Goal: Task Accomplishment & Management: Use online tool/utility

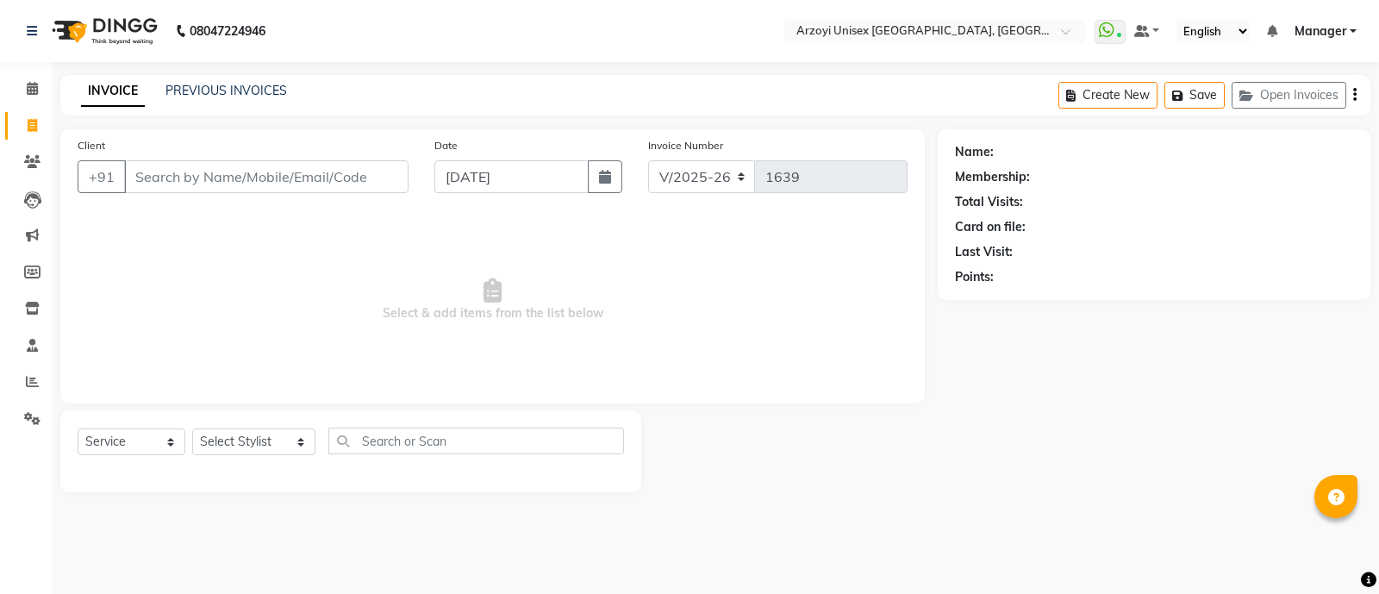
select select "5286"
select select "service"
click at [159, 170] on input "Client" at bounding box center [266, 176] width 285 height 33
click at [30, 157] on icon at bounding box center [32, 161] width 16 height 13
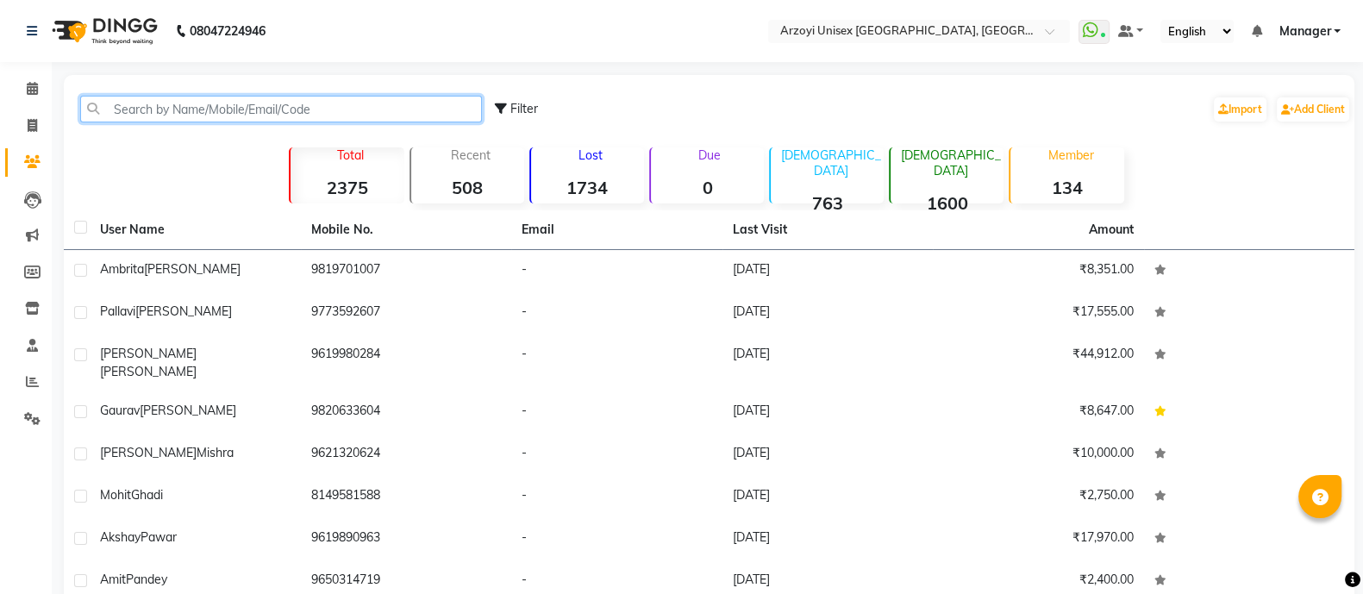
click at [123, 107] on input "text" at bounding box center [281, 109] width 402 height 27
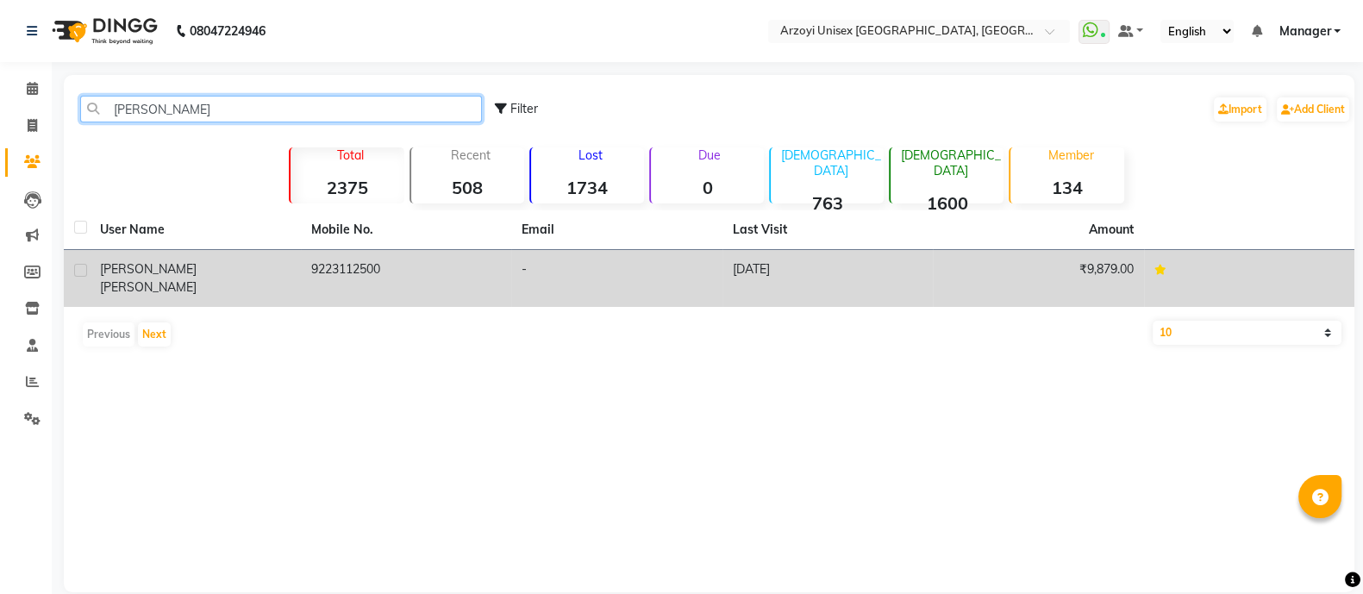
type input "[PERSON_NAME]"
click at [197, 279] on span "[PERSON_NAME]" at bounding box center [148, 287] width 97 height 16
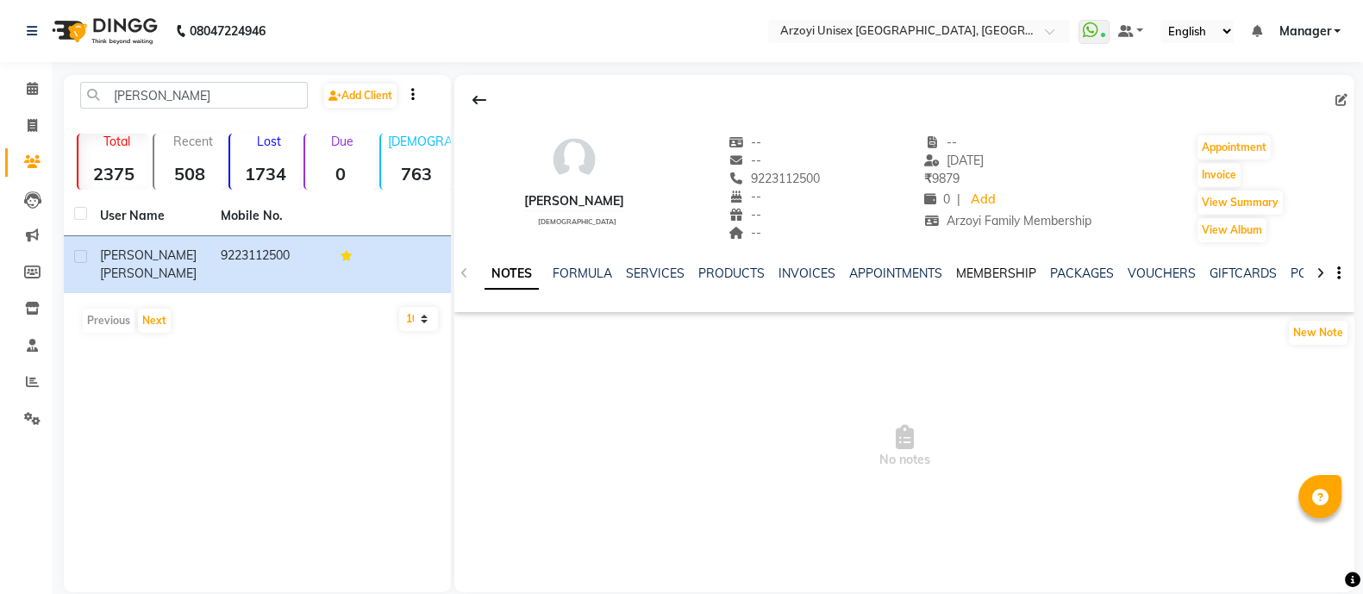
click at [1013, 272] on link "MEMBERSHIP" at bounding box center [996, 274] width 80 height 16
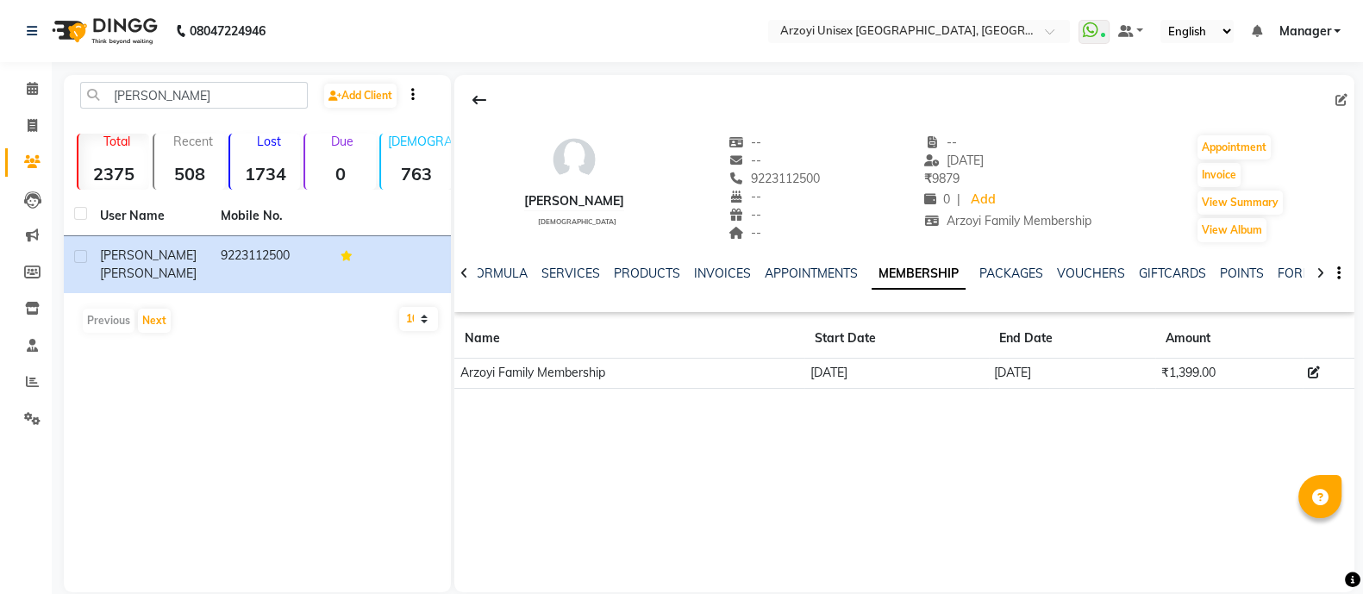
click at [1320, 270] on icon at bounding box center [1321, 273] width 8 height 12
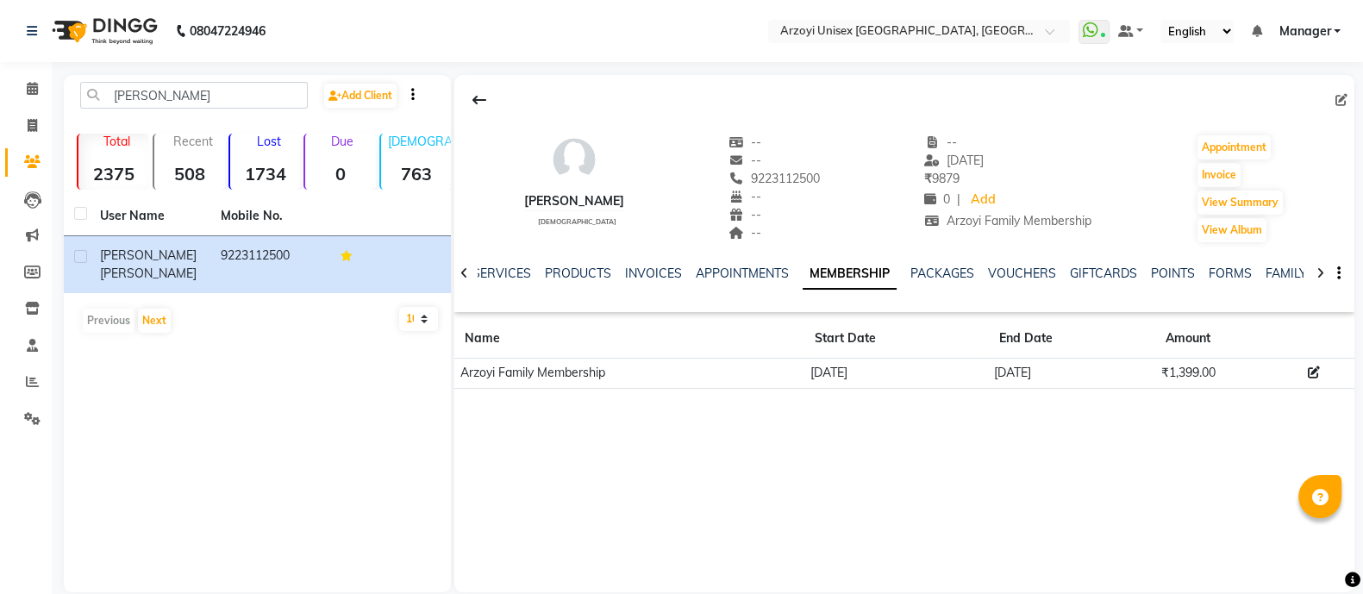
click at [1320, 270] on icon at bounding box center [1321, 273] width 8 height 12
drag, startPoint x: 1320, startPoint y: 270, endPoint x: 1233, endPoint y: 271, distance: 87.1
click at [1233, 271] on div "NOTES FORMULA SERVICES PRODUCTS INVOICES APPOINTMENTS MEMBERSHIP PACKAGES VOUCH…" at bounding box center [904, 273] width 900 height 59
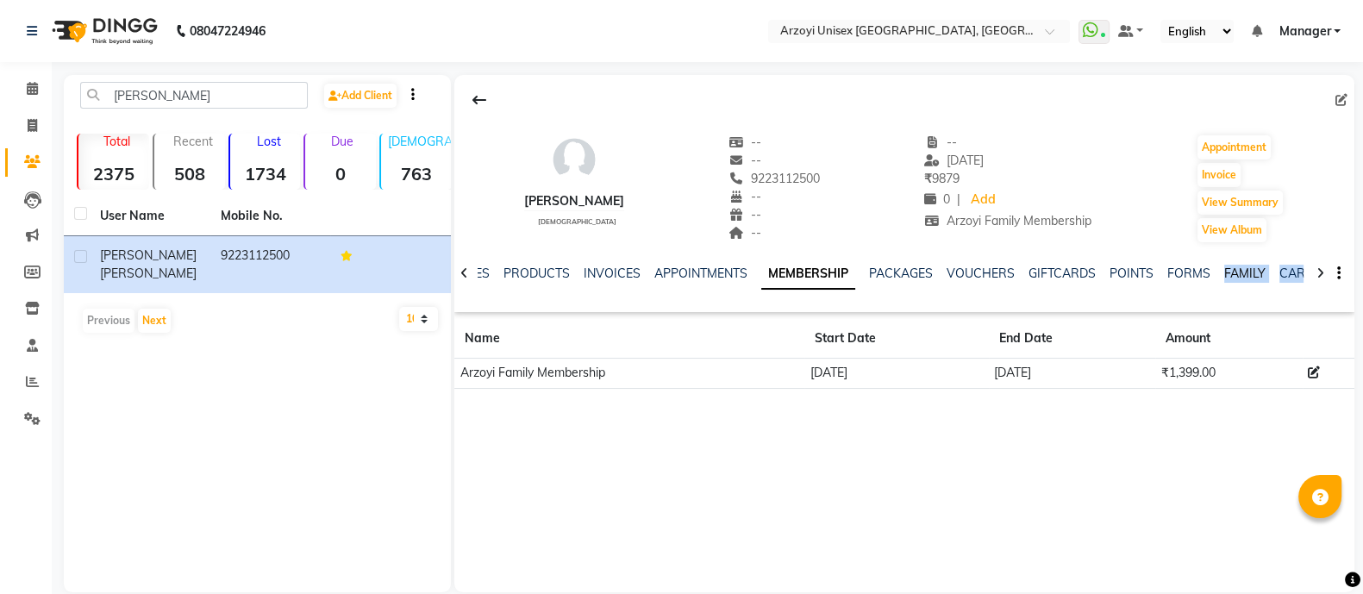
click at [1233, 271] on link "FAMILY" at bounding box center [1244, 274] width 41 height 16
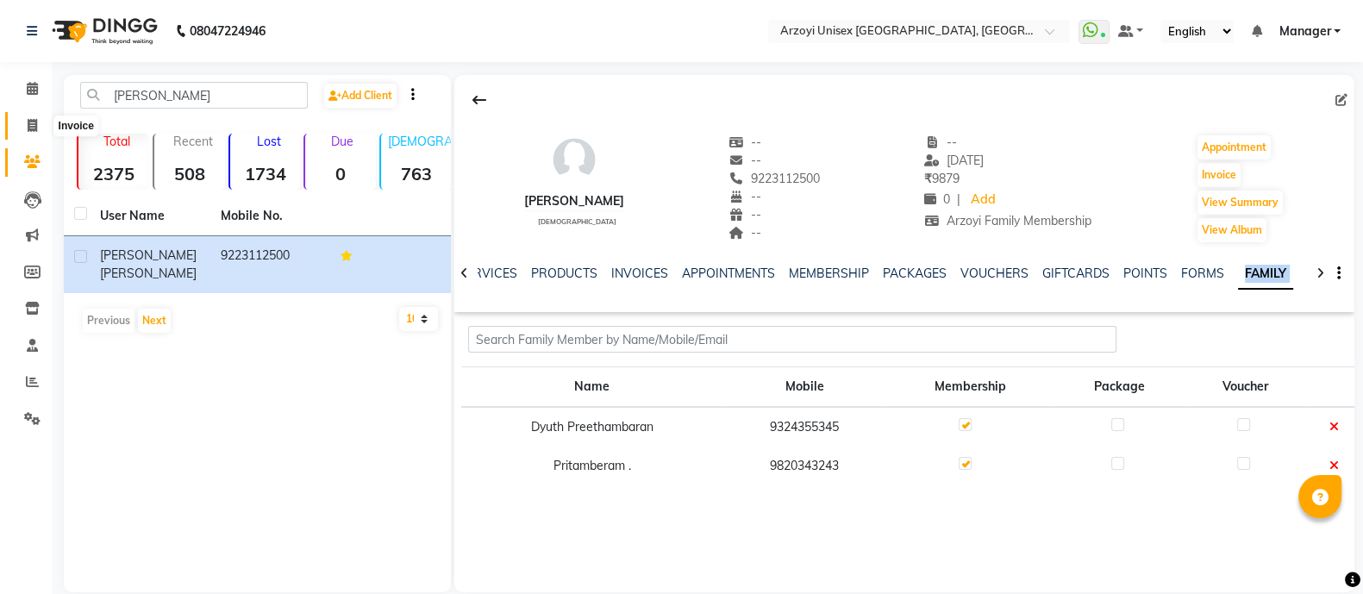
click at [34, 125] on icon at bounding box center [32, 125] width 9 height 13
select select "service"
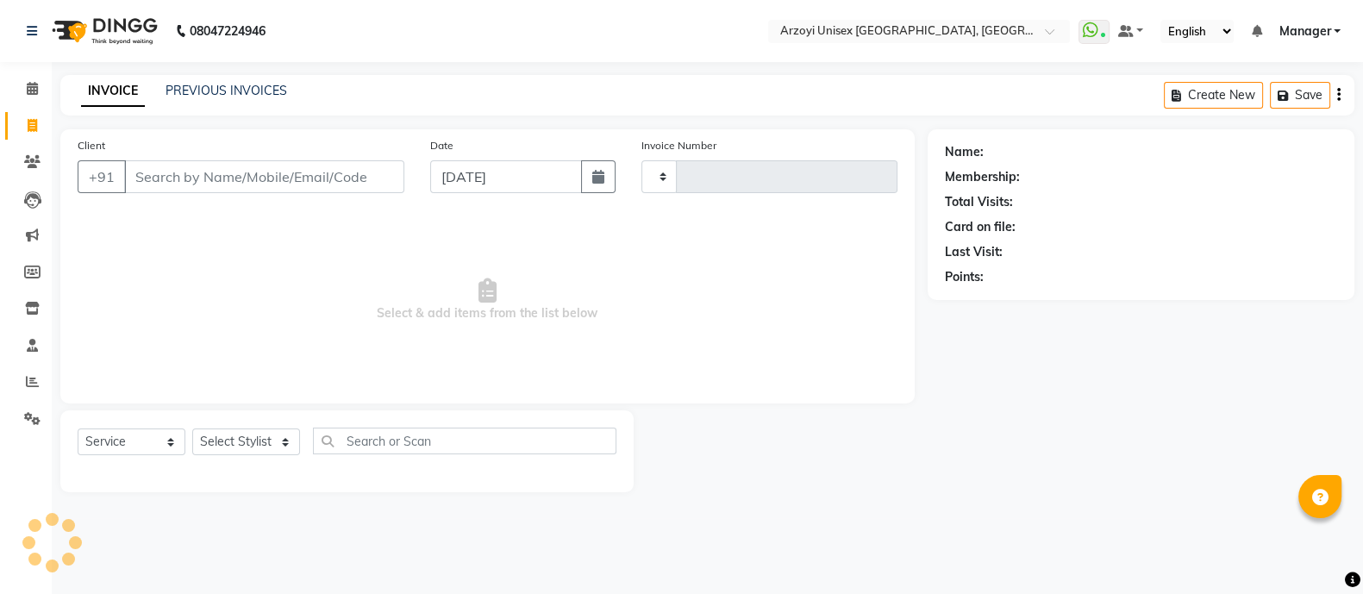
type input "1639"
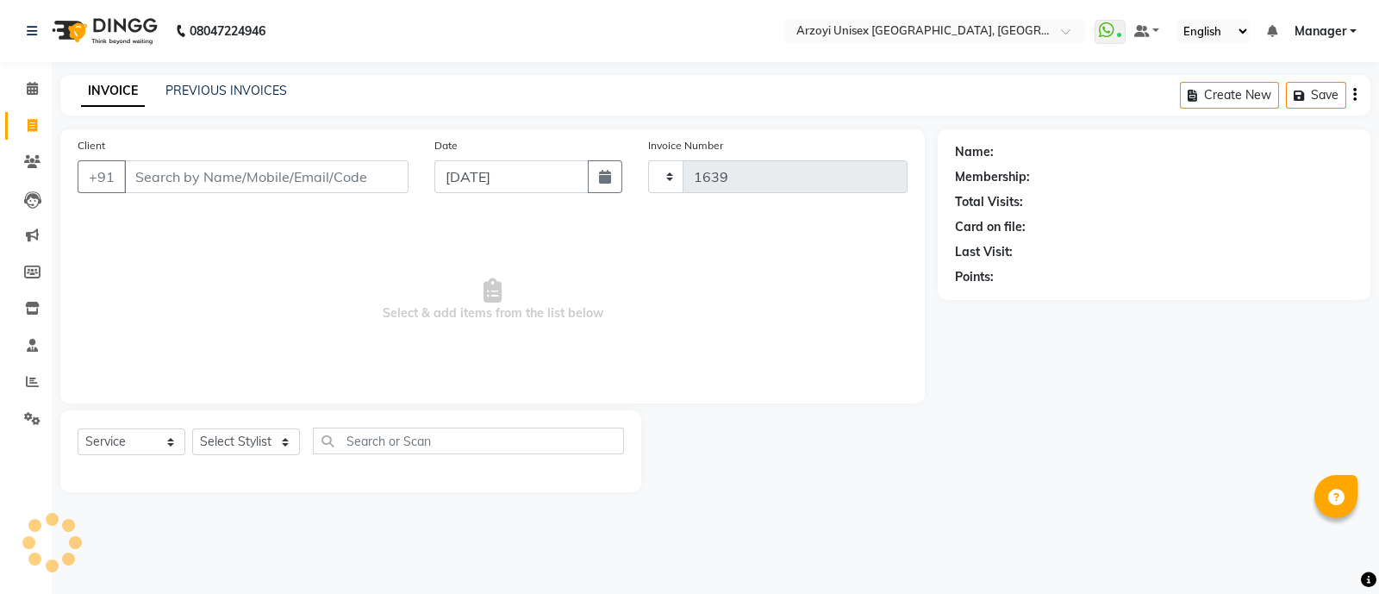
select select "5286"
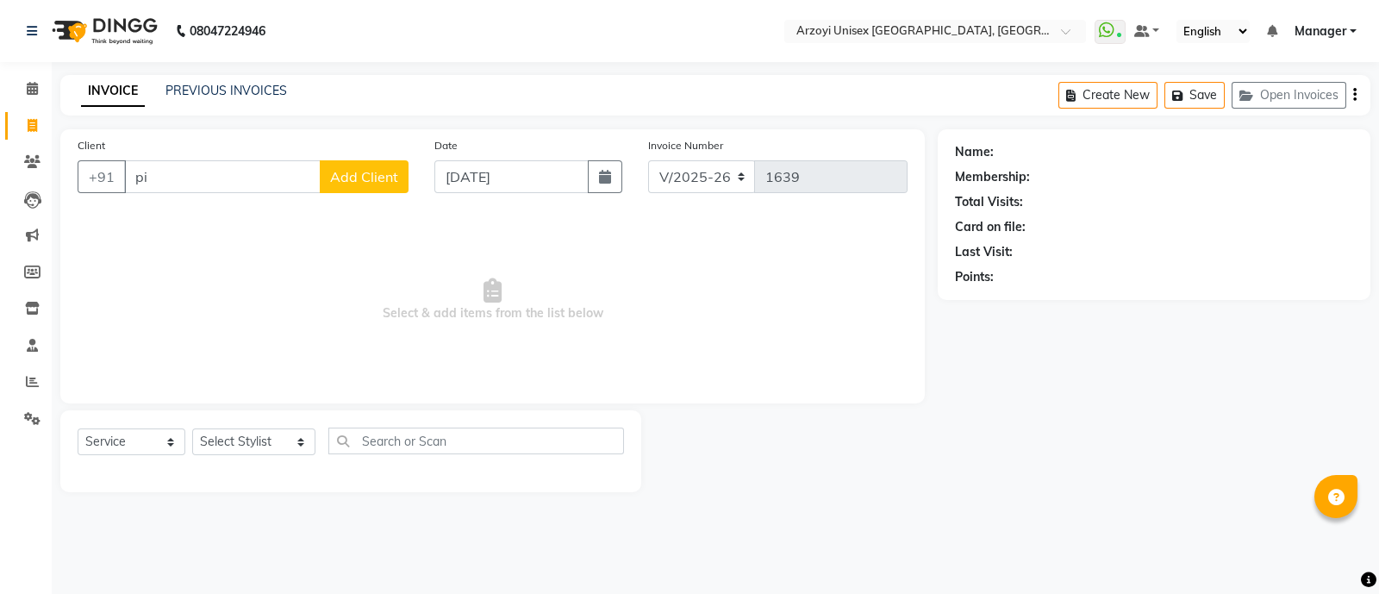
type input "p"
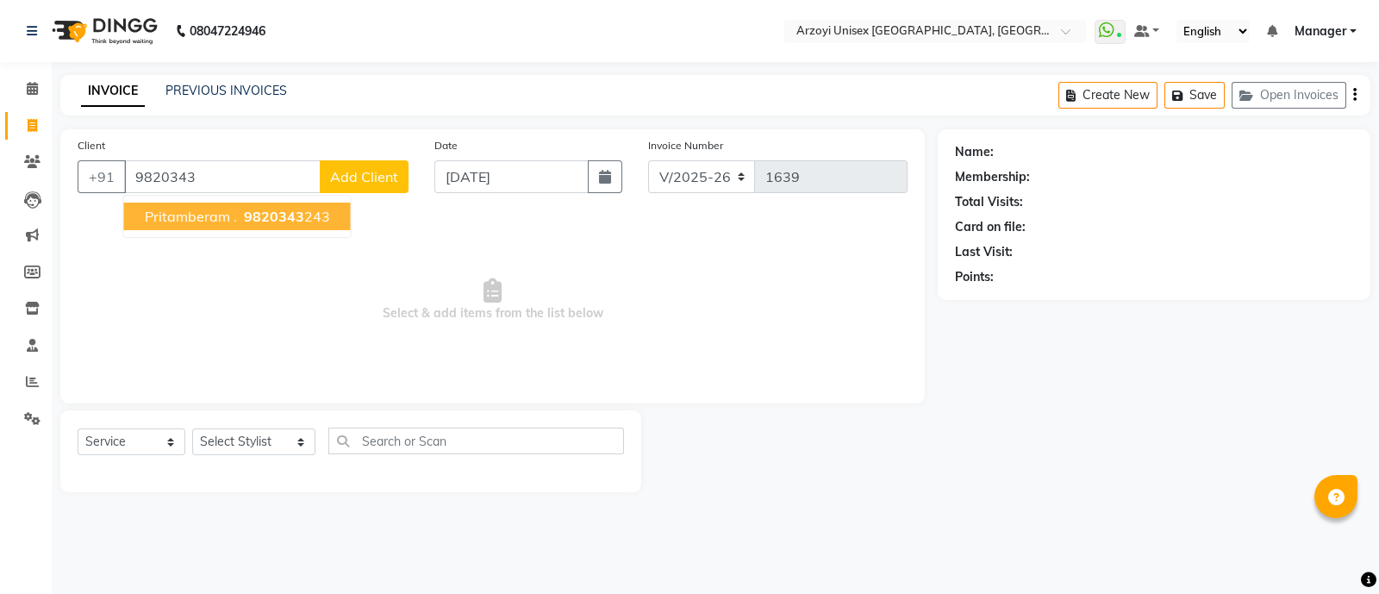
click at [211, 216] on span "Pritamberam ." at bounding box center [191, 216] width 92 height 17
type input "9820343243"
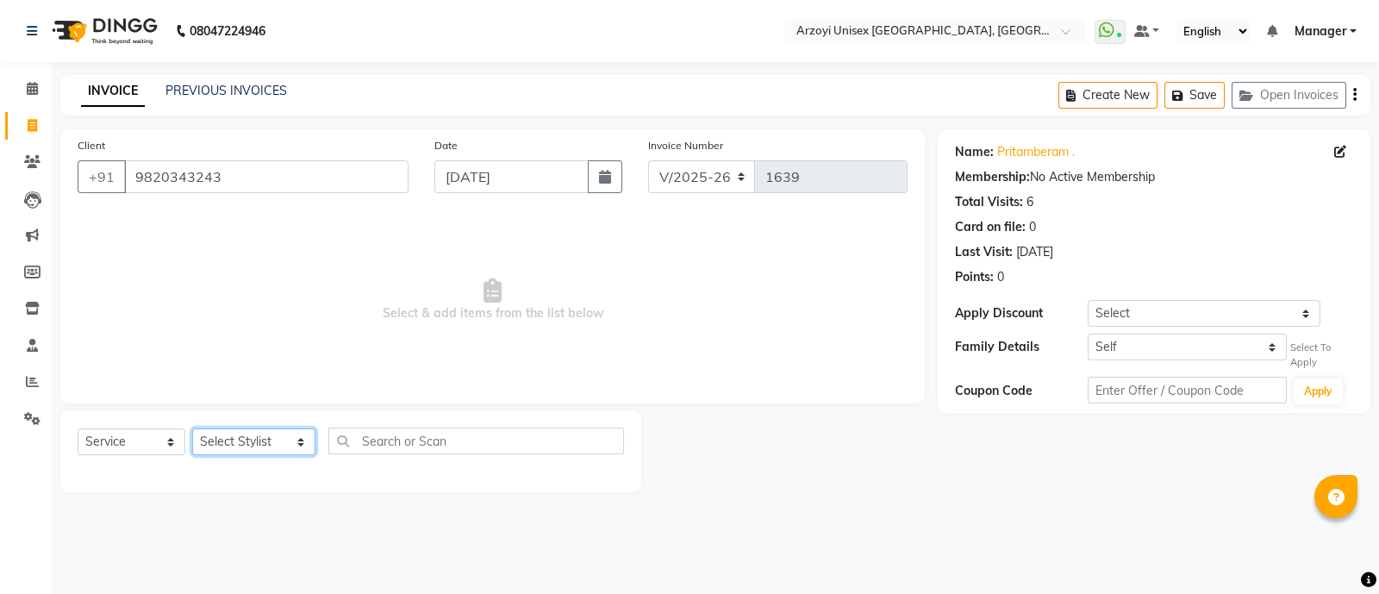
click at [233, 441] on select "Select Stylist [PERSON_NAME] Mohammmed [PERSON_NAME] [PERSON_NAME] [PERSON_NAME…" at bounding box center [253, 441] width 123 height 27
select select "47130"
click at [192, 429] on select "Select Stylist [PERSON_NAME] Mohammmed [PERSON_NAME] [PERSON_NAME] [PERSON_NAME…" at bounding box center [253, 441] width 123 height 27
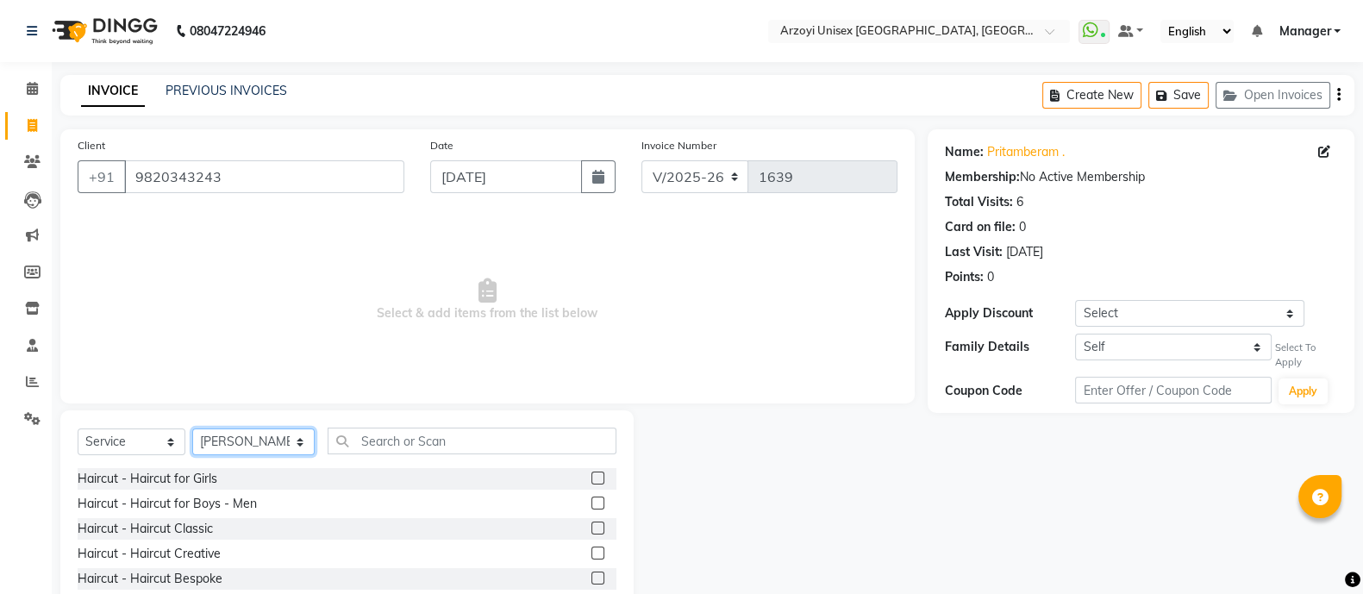
scroll to position [97, 0]
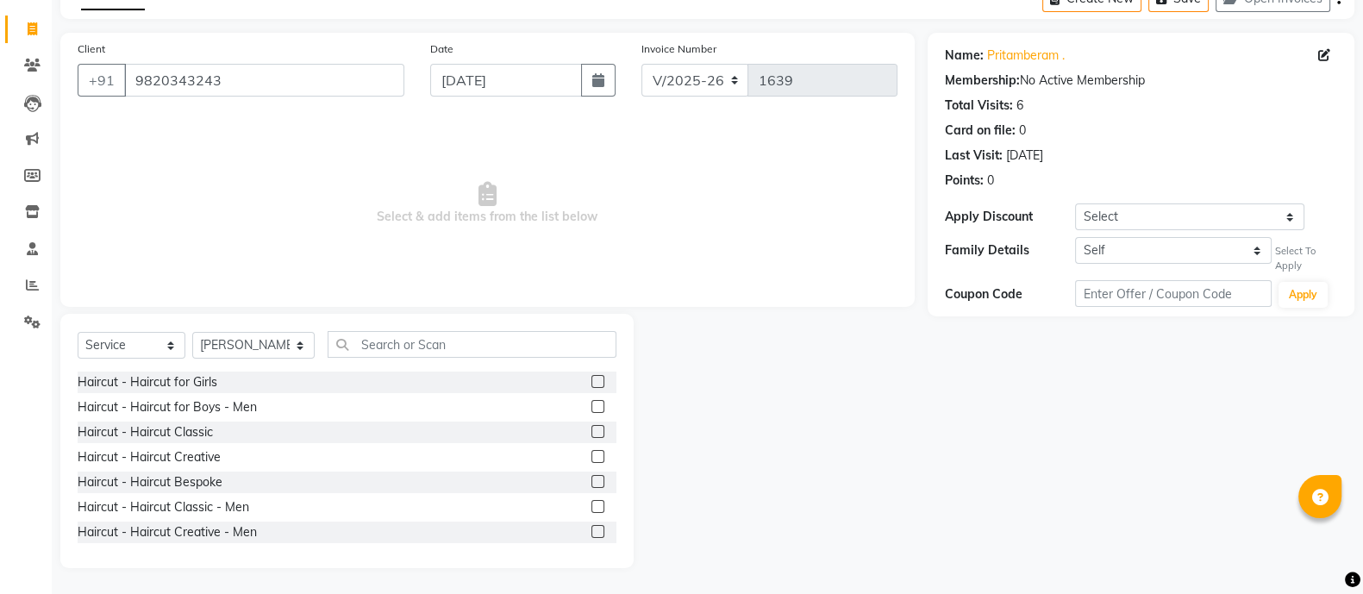
click at [591, 502] on label at bounding box center [597, 506] width 13 height 13
click at [591, 502] on input "checkbox" at bounding box center [596, 507] width 11 height 11
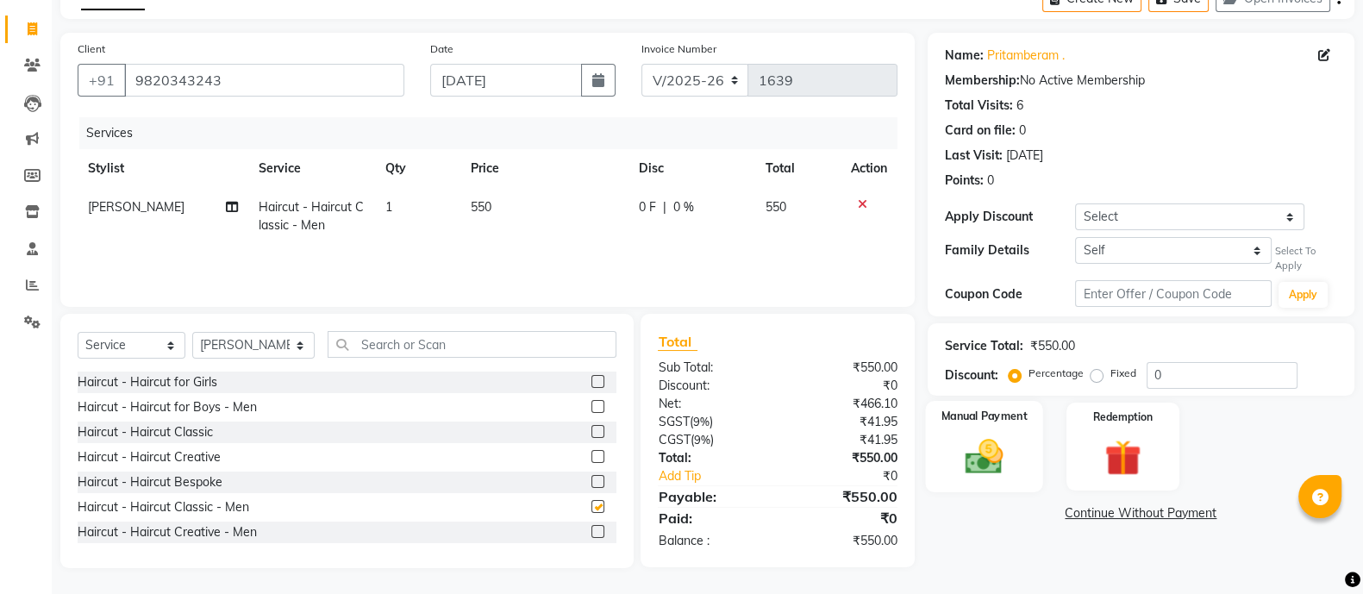
checkbox input "false"
drag, startPoint x: 1127, startPoint y: 252, endPoint x: 1128, endPoint y: 312, distance: 60.4
click at [1128, 312] on div "Name: Pritamberam . Membership: No Active Membership Total Visits: 6 Card on fi…" at bounding box center [1141, 175] width 427 height 284
select select "6076920"
click at [1075, 237] on select "Self [PERSON_NAME]" at bounding box center [1173, 250] width 197 height 27
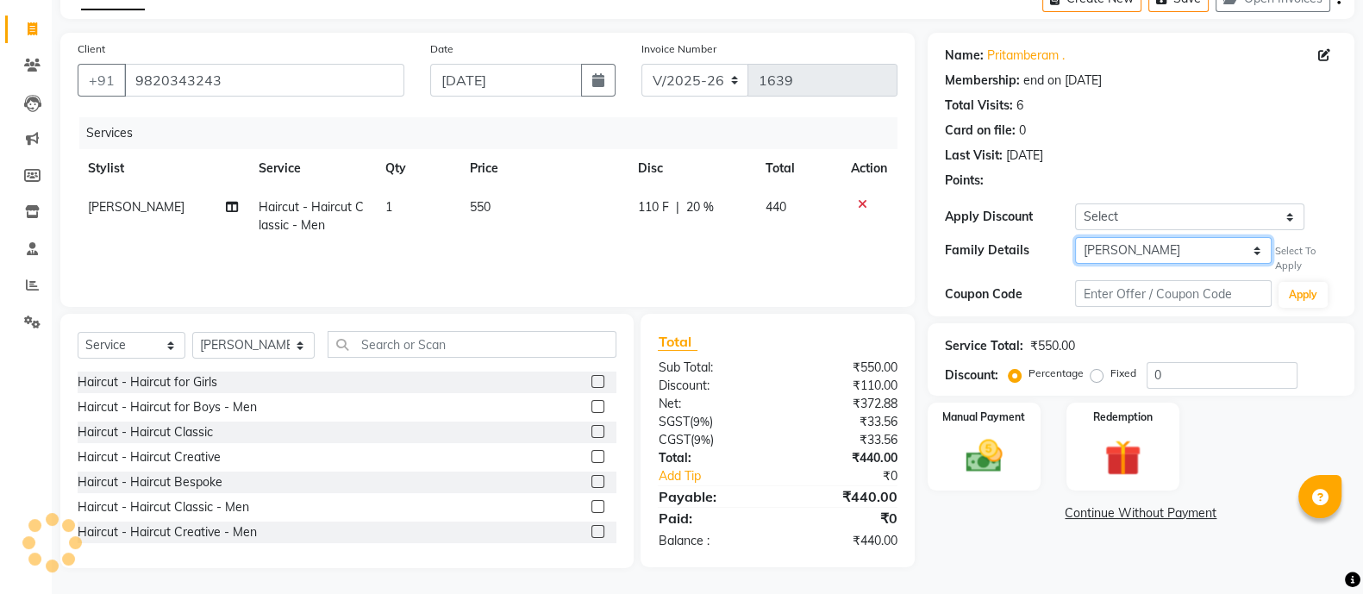
select select "7: Object"
type input "20"
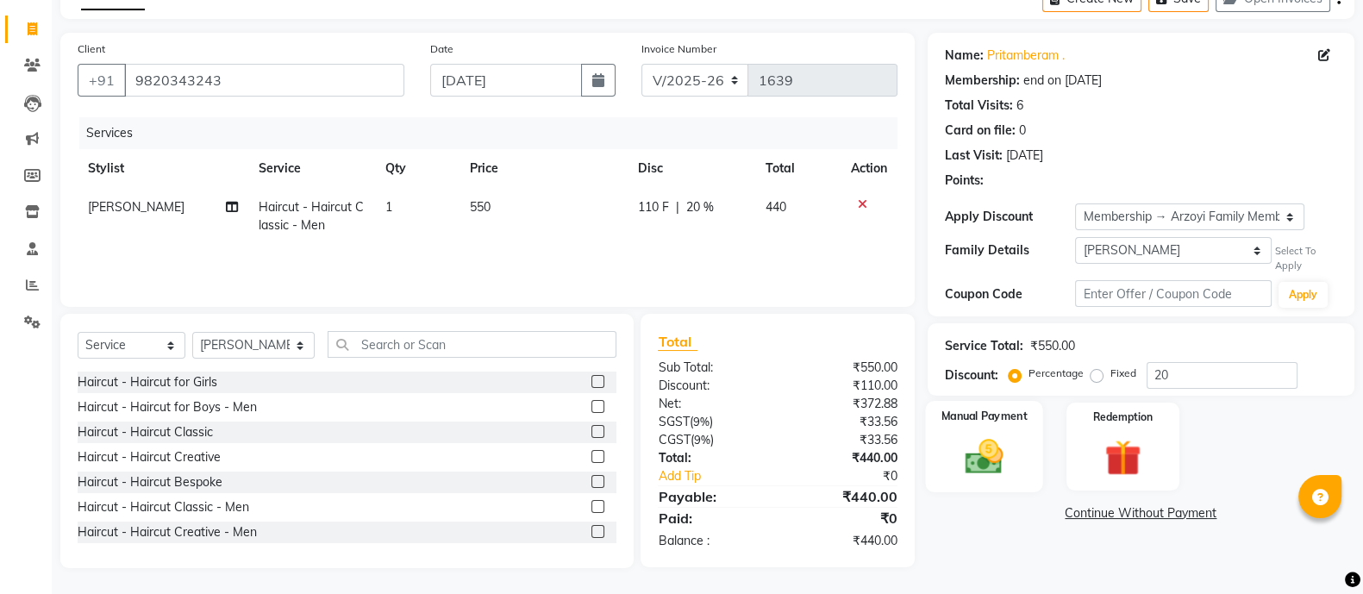
click at [991, 467] on img at bounding box center [984, 456] width 61 height 43
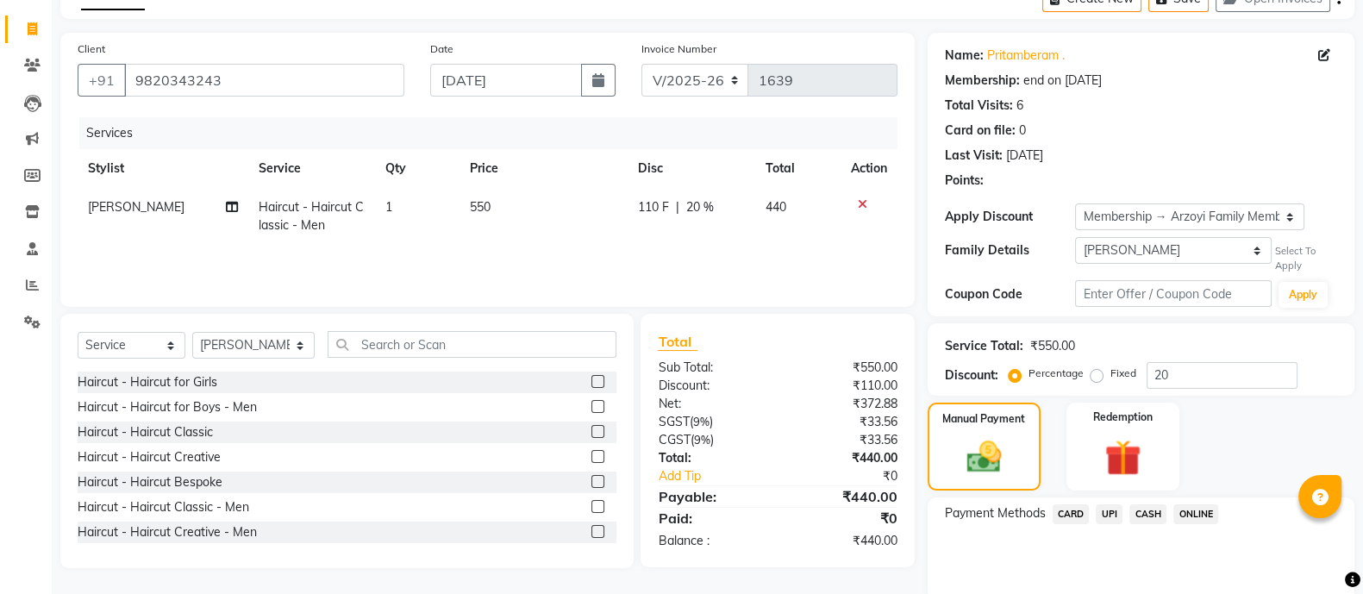
click at [1073, 516] on span "CARD" at bounding box center [1071, 514] width 37 height 20
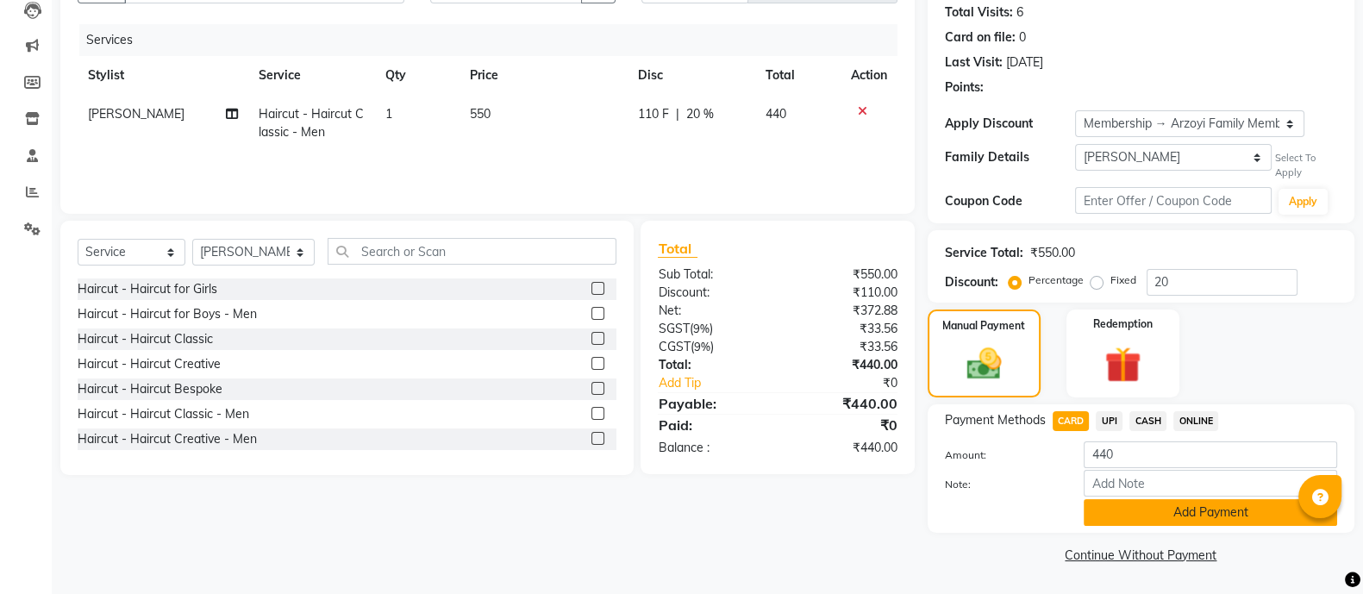
click at [1168, 504] on button "Add Payment" at bounding box center [1210, 512] width 253 height 27
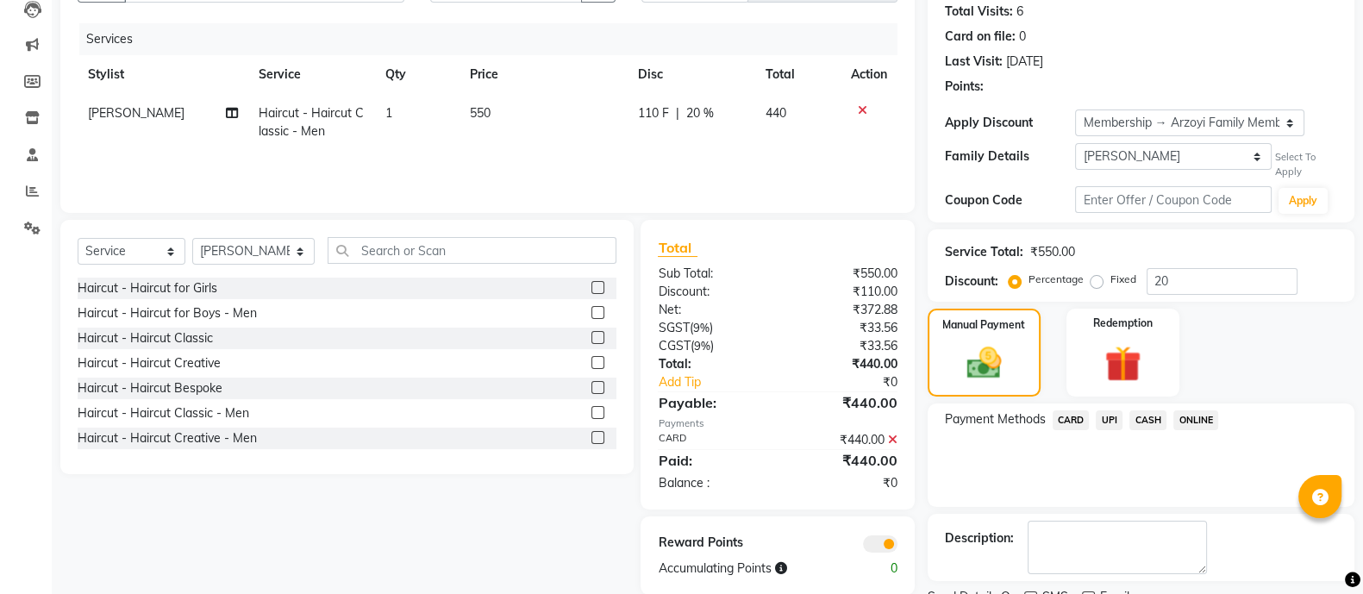
scroll to position [261, 0]
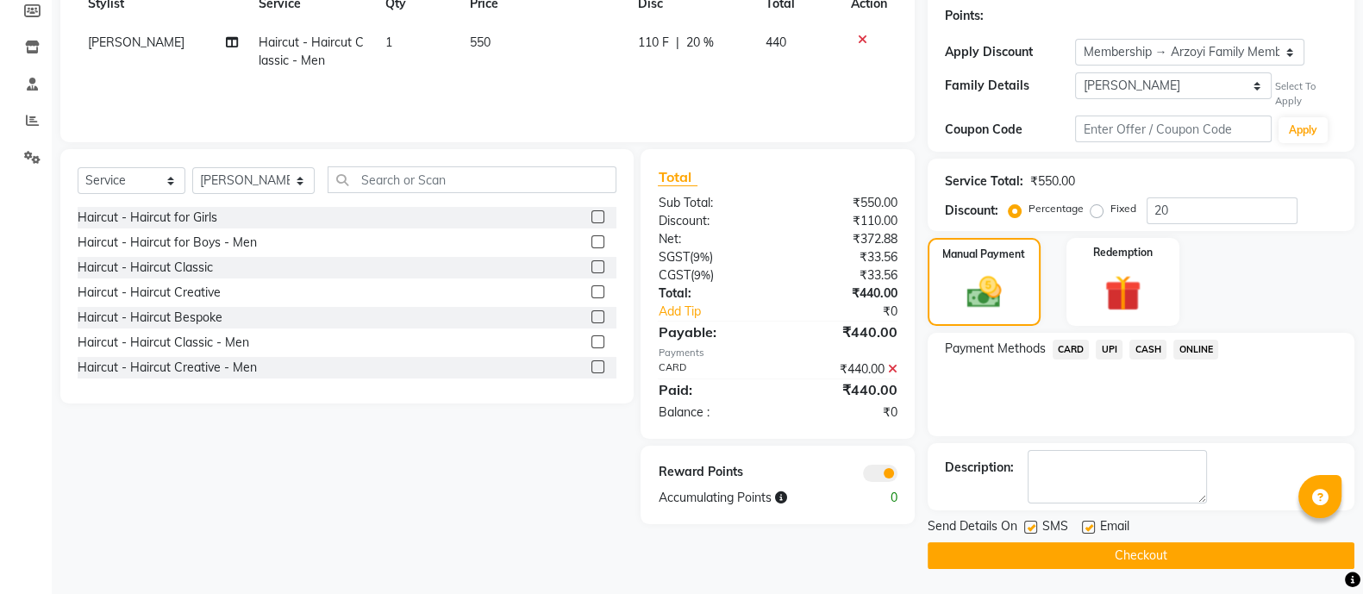
click at [1125, 547] on button "Checkout" at bounding box center [1141, 555] width 427 height 27
